Goal: Task Accomplishment & Management: Manage account settings

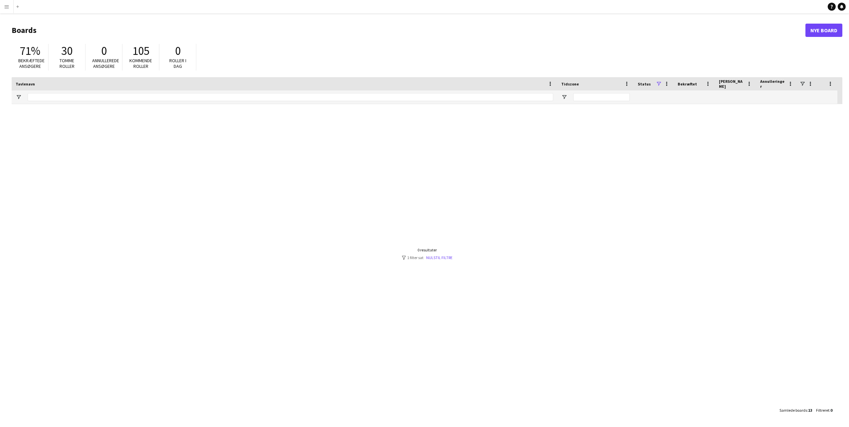
click at [3, 7] on button "Menu" at bounding box center [6, 6] width 13 height 13
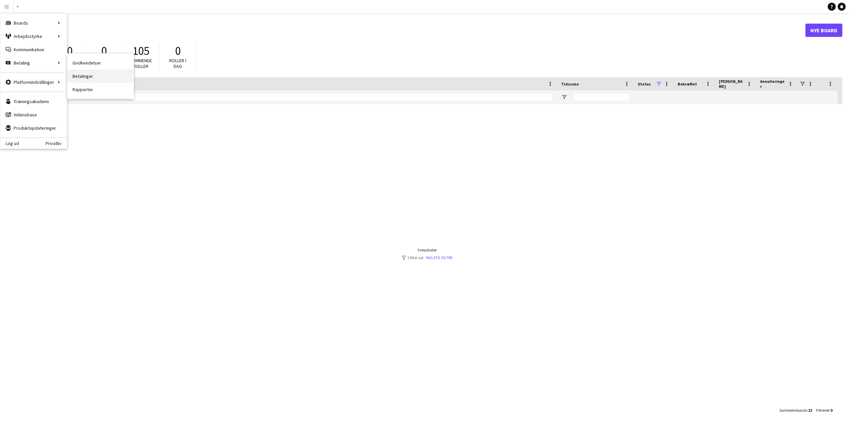
click at [94, 74] on link "Betalinger" at bounding box center [100, 76] width 67 height 13
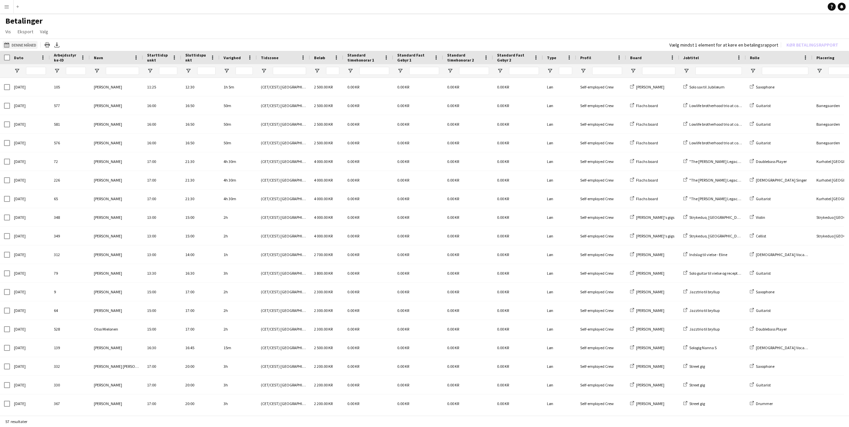
click at [32, 47] on button "Denne måned Denne måned" at bounding box center [20, 45] width 35 height 8
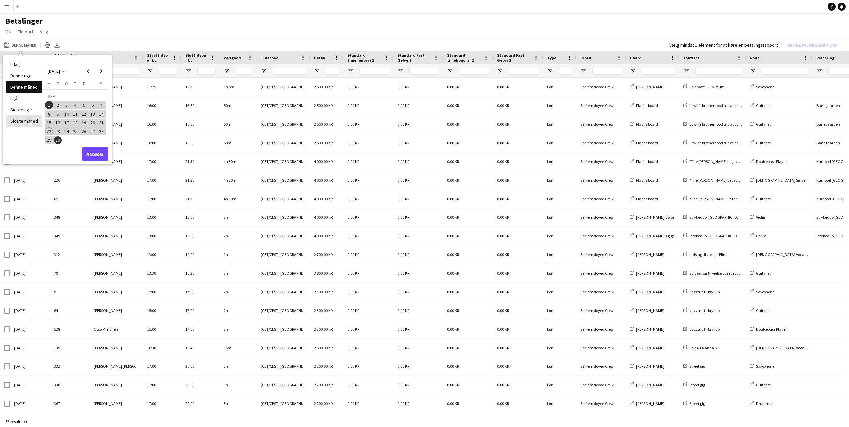
click at [26, 116] on li "Sidste måned" at bounding box center [24, 121] width 36 height 11
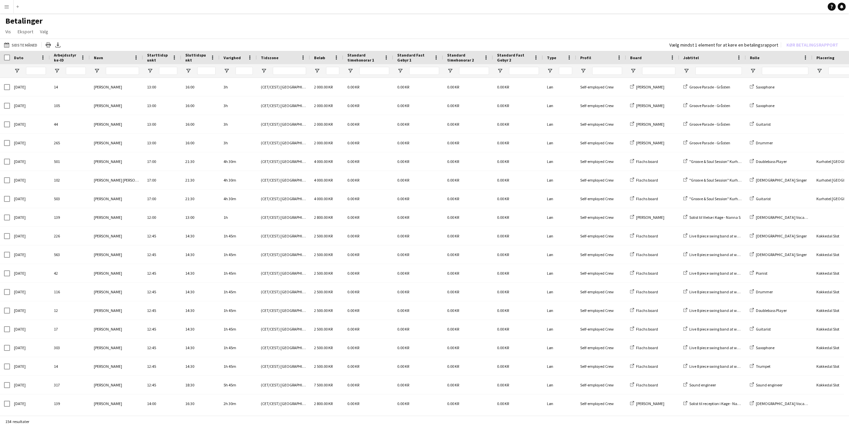
click at [121, 75] on div at bounding box center [122, 70] width 33 height 13
click at [120, 74] on input "Navn Filter Input" at bounding box center [122, 71] width 33 height 8
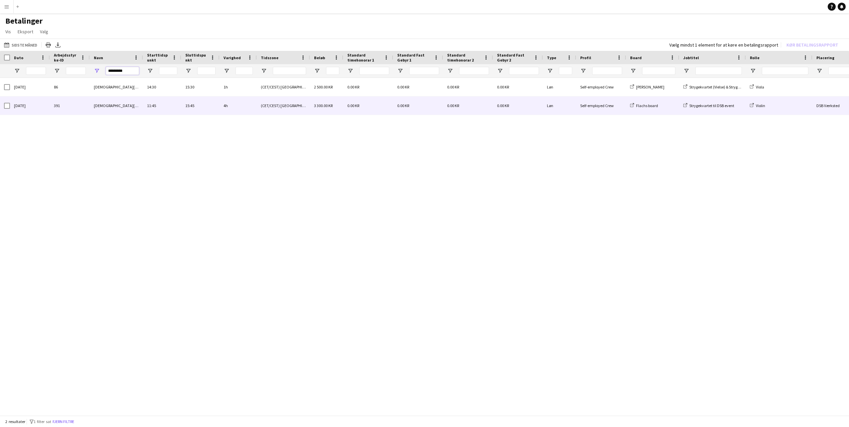
type input "*********"
click at [116, 111] on div "[DEMOGRAPHIC_DATA][PERSON_NAME]" at bounding box center [116, 106] width 53 height 18
click at [113, 107] on span "[DEMOGRAPHIC_DATA][PERSON_NAME]" at bounding box center [128, 105] width 68 height 5
